Goal: Task Accomplishment & Management: Manage account settings

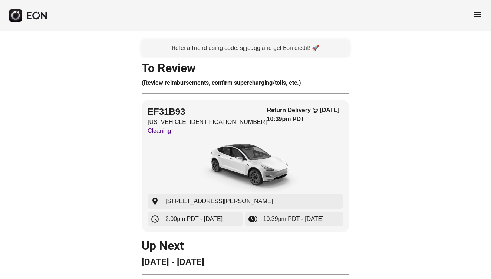
click at [476, 11] on span "menu" at bounding box center [477, 14] width 9 height 9
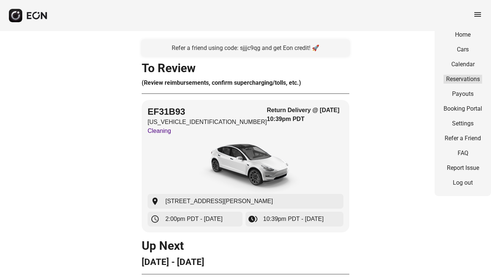
click at [463, 78] on link "Reservations" at bounding box center [462, 79] width 39 height 9
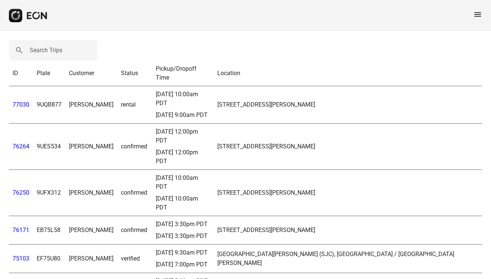
click at [19, 101] on link "77030" at bounding box center [21, 104] width 17 height 7
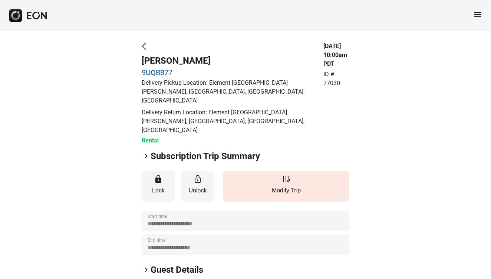
click at [145, 46] on span "arrow_back_ios" at bounding box center [146, 46] width 9 height 9
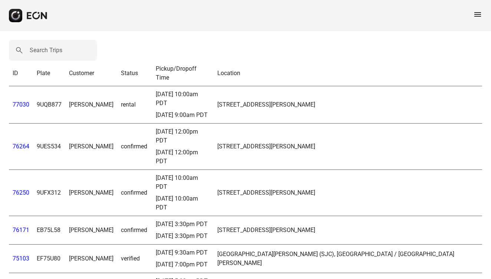
click at [19, 95] on td "77030" at bounding box center [21, 104] width 24 height 37
click at [21, 101] on link "77030" at bounding box center [21, 104] width 17 height 7
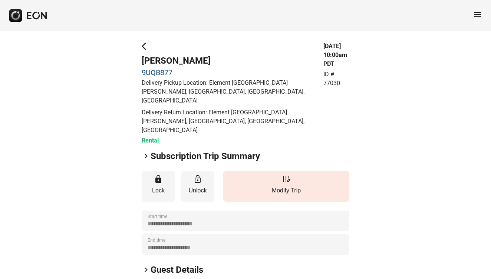
click at [145, 152] on span "keyboard_arrow_right" at bounding box center [146, 156] width 9 height 9
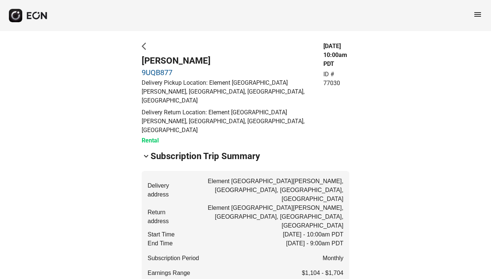
click at [146, 47] on span "arrow_back_ios" at bounding box center [146, 46] width 9 height 9
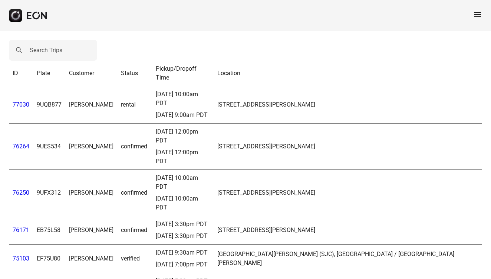
click at [27, 101] on link "77030" at bounding box center [21, 104] width 17 height 7
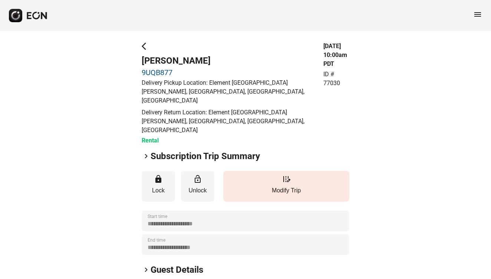
click at [141, 46] on div "**********" at bounding box center [245, 224] width 491 height 386
click at [144, 49] on span "arrow_back_ios" at bounding box center [146, 46] width 9 height 9
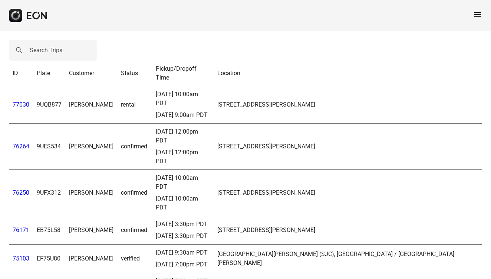
click at [25, 87] on td "77030" at bounding box center [21, 104] width 24 height 37
